Goal: Task Accomplishment & Management: Use online tool/utility

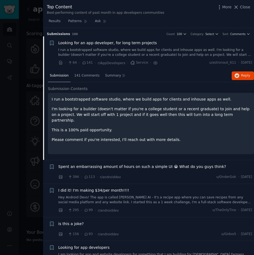
scroll to position [9, 0]
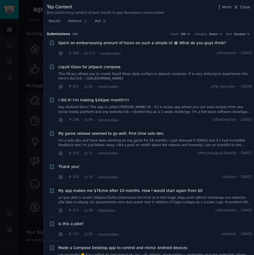
click at [31, 43] on div at bounding box center [127, 127] width 254 height 255
click at [11, 22] on div at bounding box center [127, 127] width 254 height 255
click at [21, 12] on div at bounding box center [127, 127] width 254 height 255
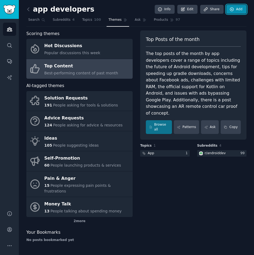
click at [241, 7] on link "Add" at bounding box center [237, 9] width 20 height 9
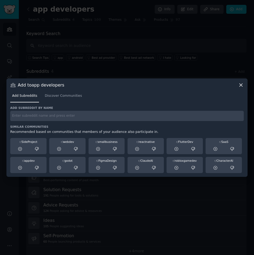
click at [238, 90] on div "Add Subreddits Discover Communities" at bounding box center [127, 97] width 234 height 18
click at [240, 86] on icon at bounding box center [241, 85] width 3 height 3
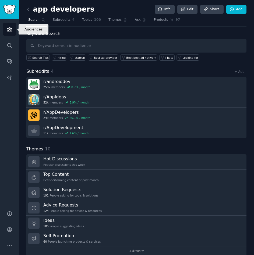
click at [12, 29] on icon "Sidebar" at bounding box center [9, 29] width 5 height 4
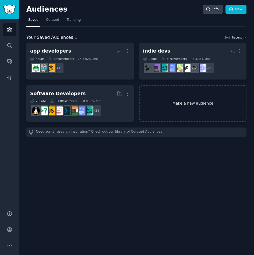
click at [168, 110] on link "Make a new audience" at bounding box center [193, 103] width 107 height 37
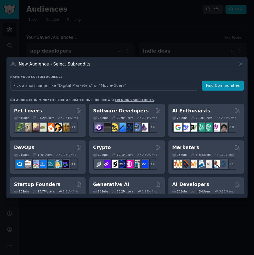
click at [170, 90] on input "text" at bounding box center [104, 86] width 188 height 10
type input "c"
type input "online coaches"
click button "Find Communities" at bounding box center [223, 86] width 42 height 10
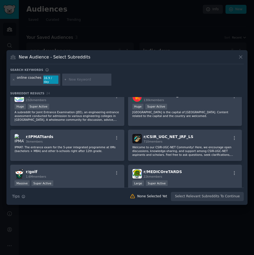
scroll to position [377, 0]
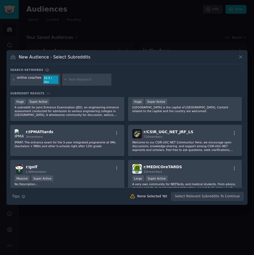
click at [89, 218] on div at bounding box center [127, 127] width 254 height 255
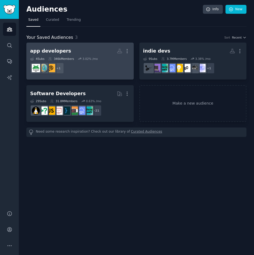
click at [89, 72] on div "+ 1" at bounding box center [80, 68] width 100 height 11
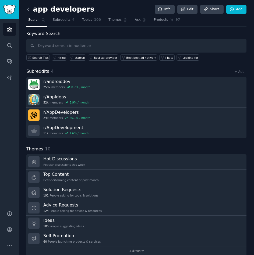
click at [28, 7] on icon at bounding box center [29, 9] width 6 height 6
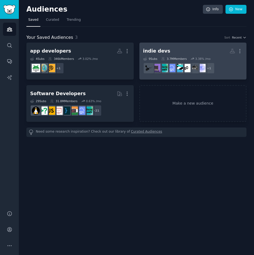
click at [187, 54] on h2 "indie devs More" at bounding box center [193, 50] width 100 height 9
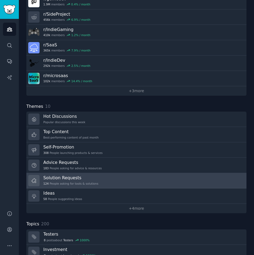
scroll to position [174, 0]
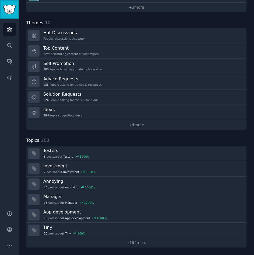
click at [5, 9] on img "Sidebar" at bounding box center [9, 9] width 12 height 9
